Goal: Navigation & Orientation: Find specific page/section

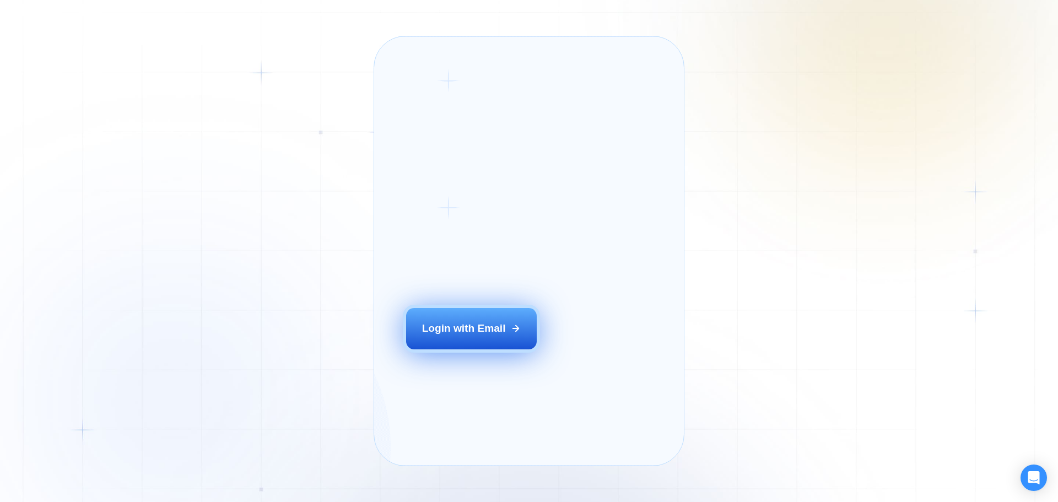
click at [506, 349] on button "Login with Email" at bounding box center [471, 328] width 131 height 41
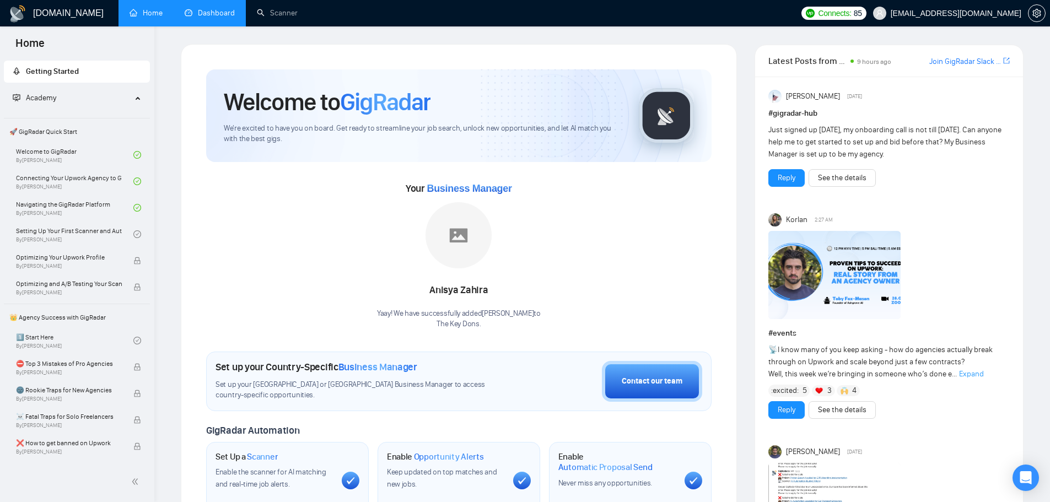
click at [209, 8] on link "Dashboard" at bounding box center [210, 12] width 50 height 9
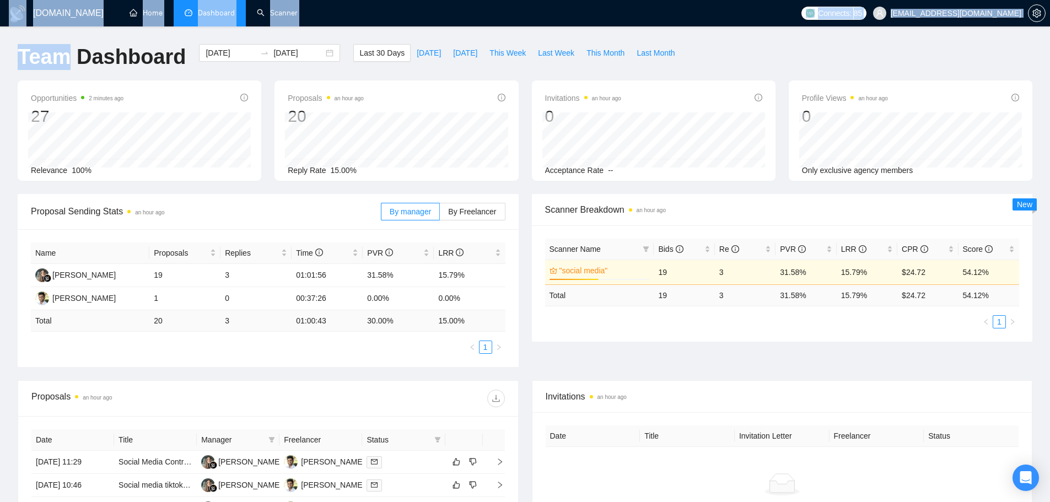
drag, startPoint x: 52, startPoint y: 40, endPoint x: 166, endPoint y: 55, distance: 115.5
click at [70, 36] on div "[DOMAIN_NAME] Home Dashboard Scanner Connects: 85 [EMAIL_ADDRESS][DOMAIN_NAME] …" at bounding box center [525, 408] width 1050 height 816
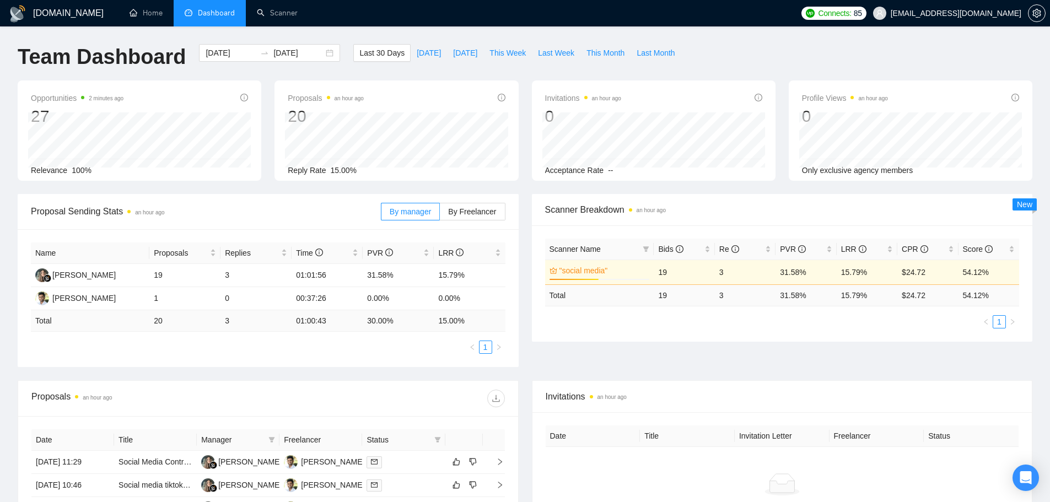
click at [503, 20] on ul "Home Dashboard Scanner" at bounding box center [455, 13] width 681 height 26
